Goal: Transaction & Acquisition: Purchase product/service

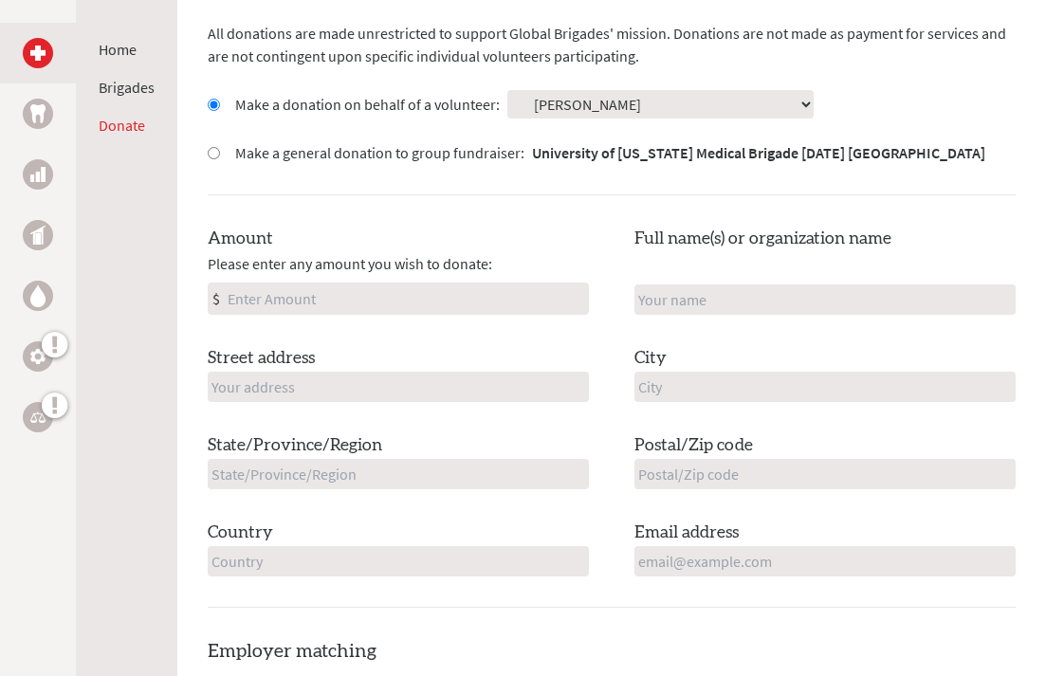
scroll to position [604, 0]
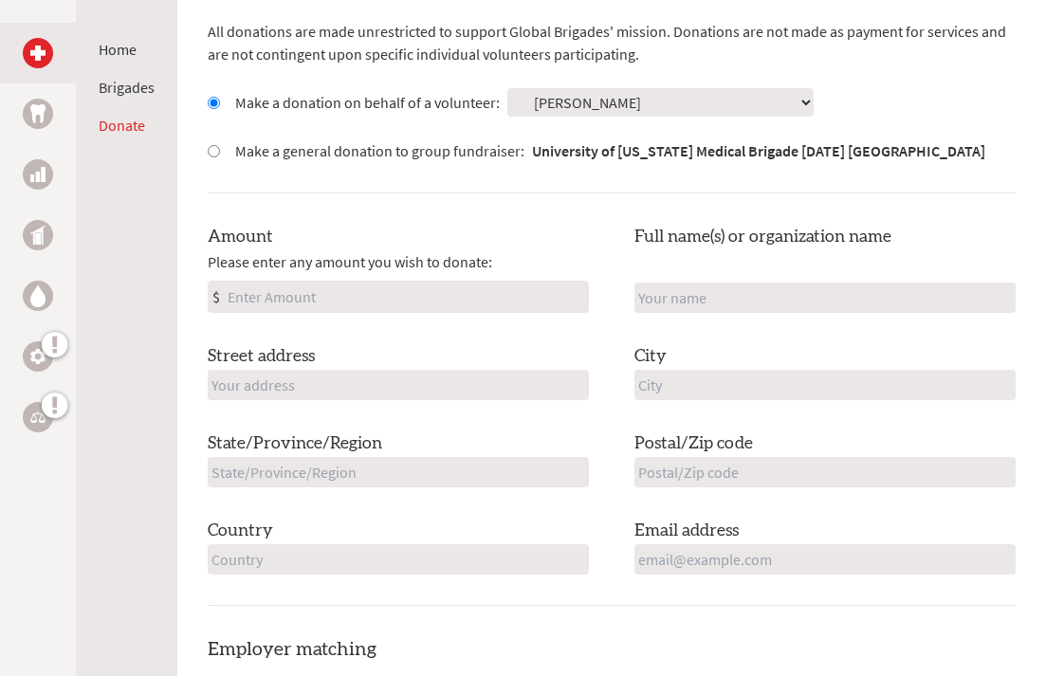
click at [336, 293] on input "Amount" at bounding box center [406, 297] width 364 height 30
type input "450"
click at [388, 383] on input "text" at bounding box center [398, 385] width 381 height 30
type input "[STREET_ADDRESS][PERSON_NAME]"
type input "Kenna"
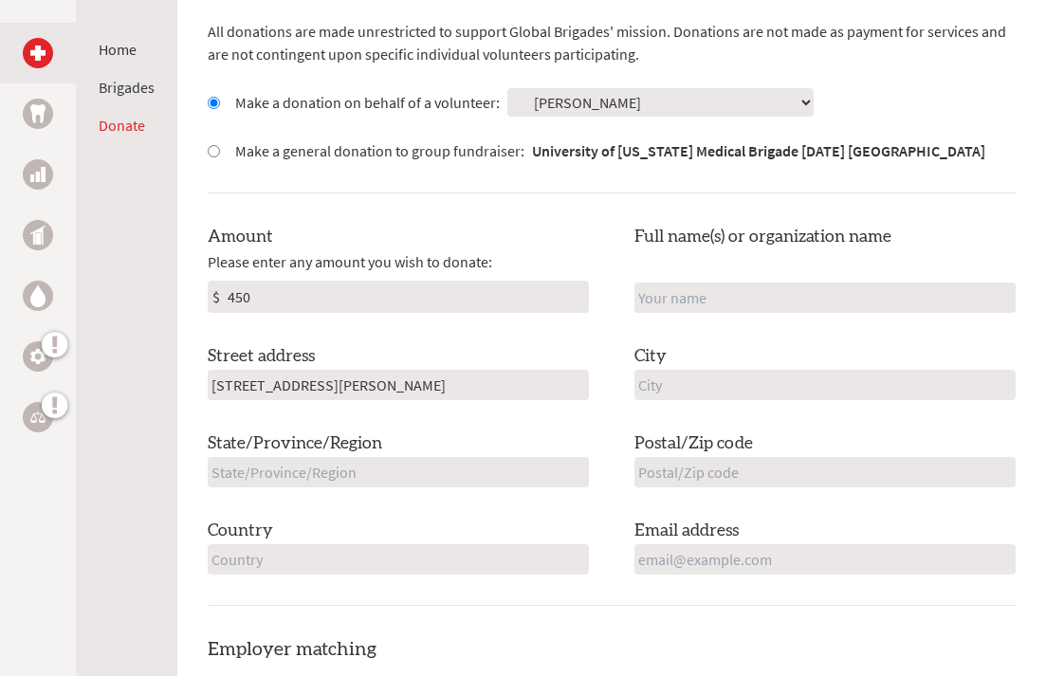
type input "Longmeadow"
type input "MA"
type input "01106"
type input "[GEOGRAPHIC_DATA]"
type input "[EMAIL_ADDRESS][DOMAIN_NAME]"
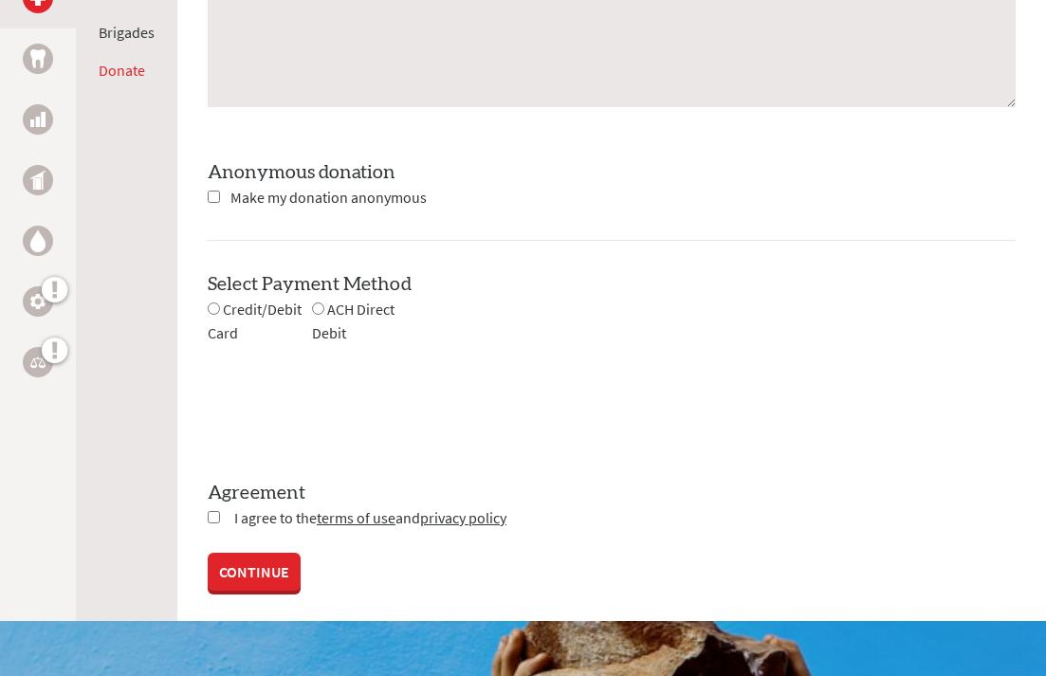
scroll to position [1776, 0]
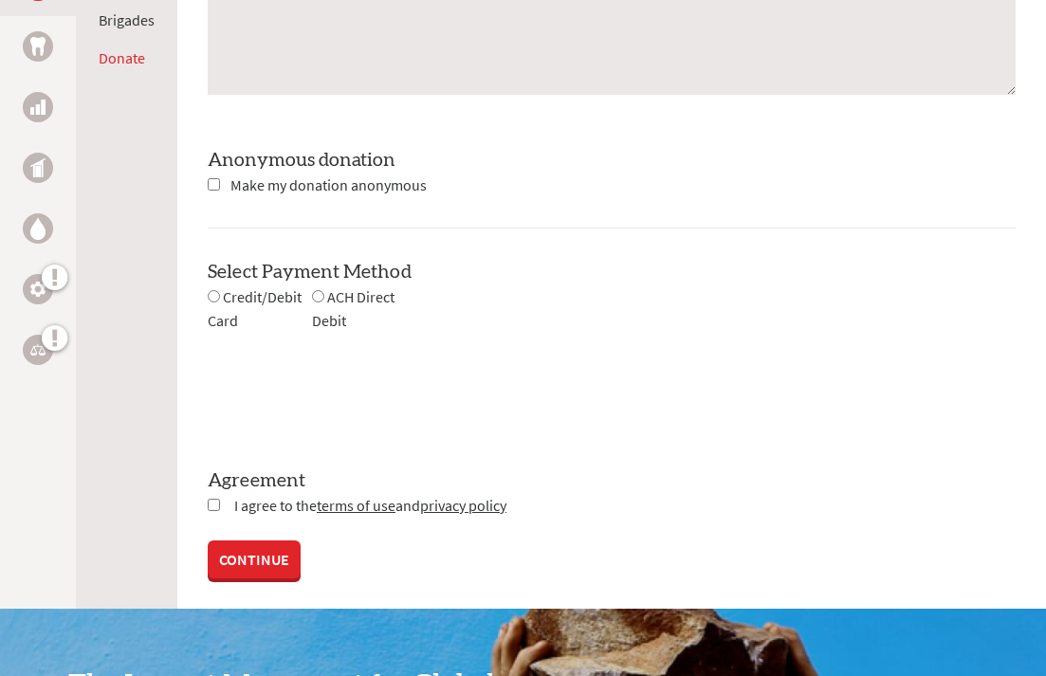
click at [213, 294] on input "radio" at bounding box center [214, 296] width 12 height 12
radio input "true"
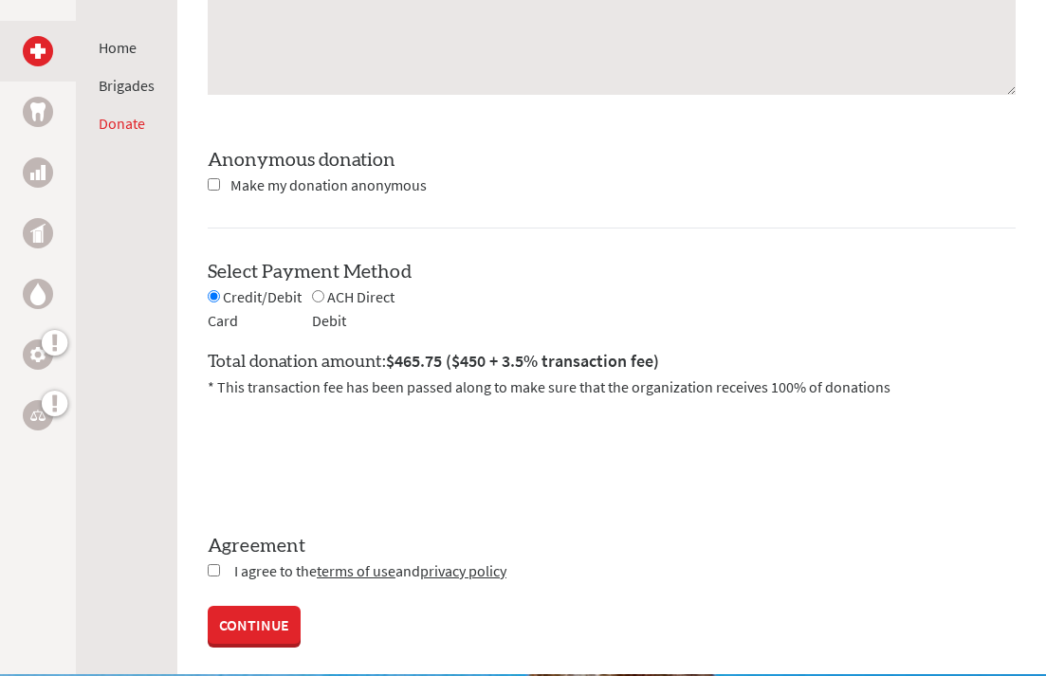
click at [313, 293] on input "radio" at bounding box center [318, 296] width 12 height 12
radio input "true"
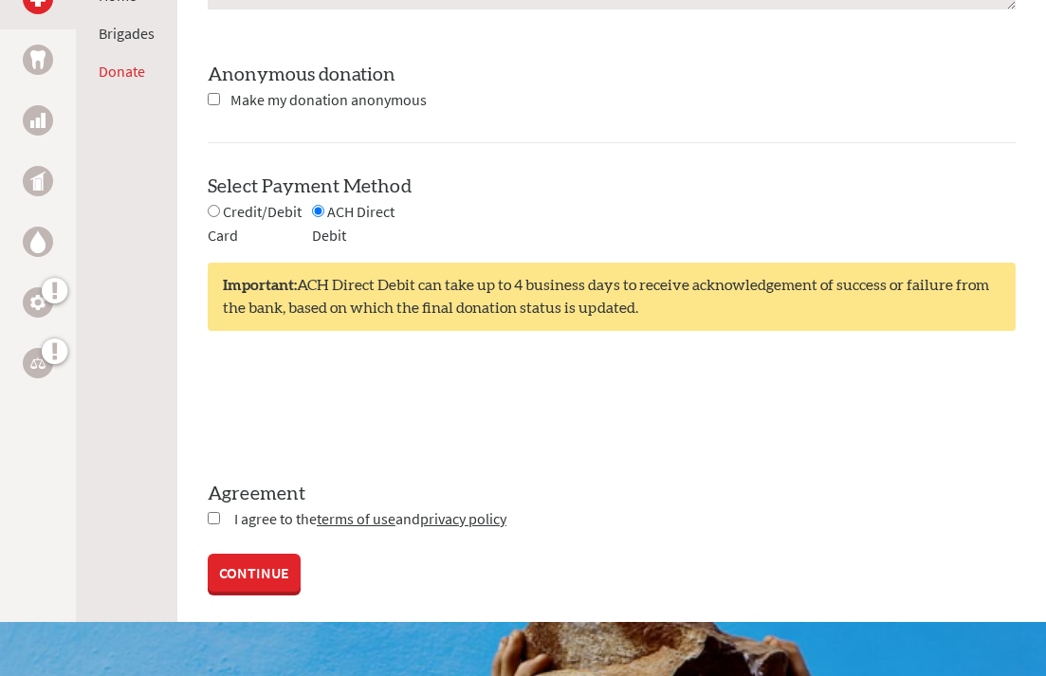
scroll to position [1863, 0]
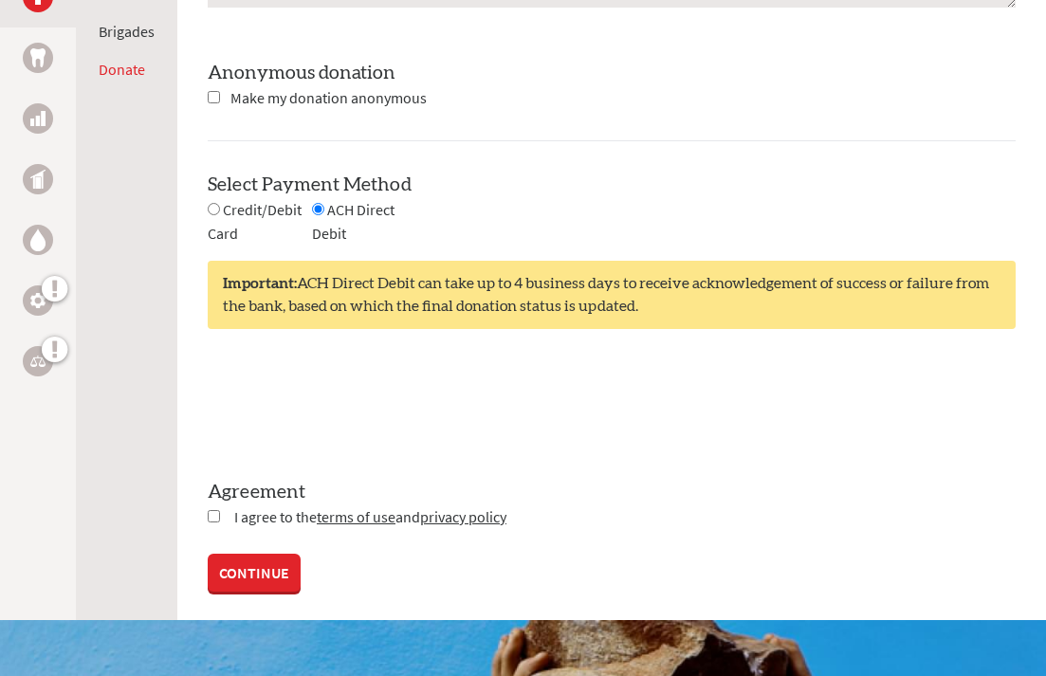
click at [253, 579] on link "CONTINUE" at bounding box center [254, 573] width 93 height 38
click at [214, 513] on input "checkbox" at bounding box center [214, 516] width 12 height 12
checkbox input "true"
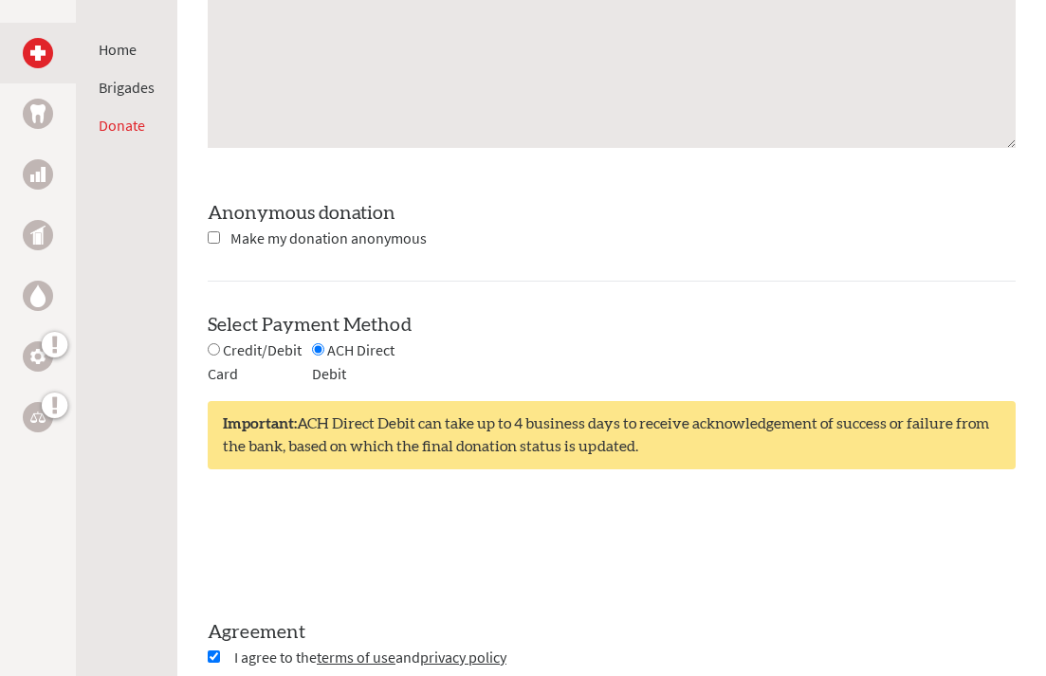
scroll to position [1877, 0]
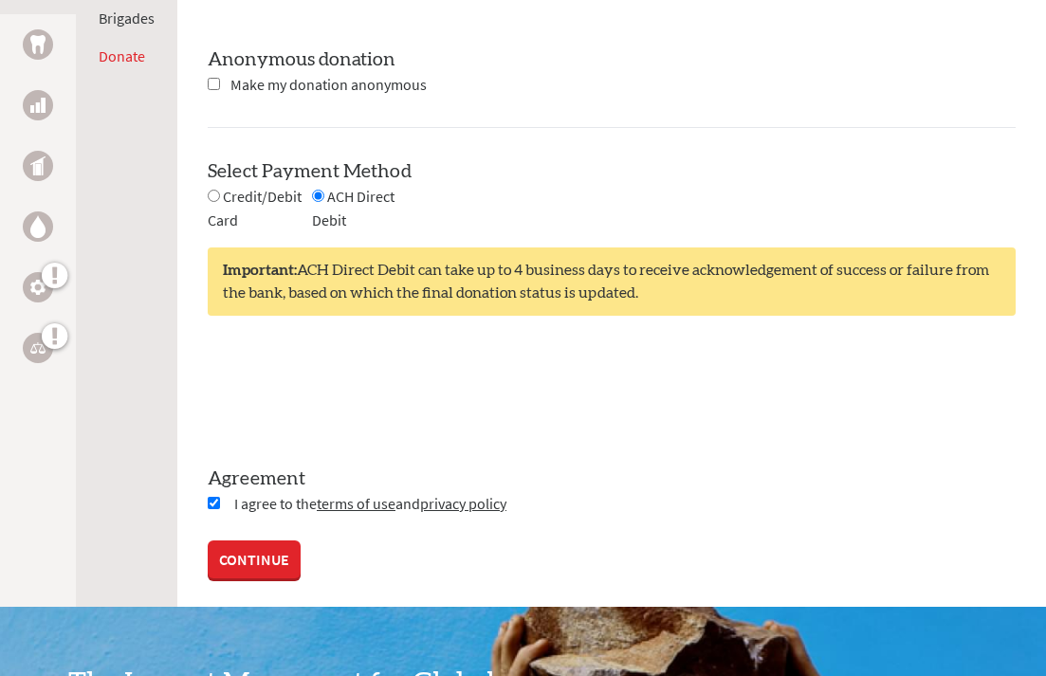
click at [255, 561] on link "CONTINUE" at bounding box center [254, 560] width 93 height 38
